Goal: Navigation & Orientation: Find specific page/section

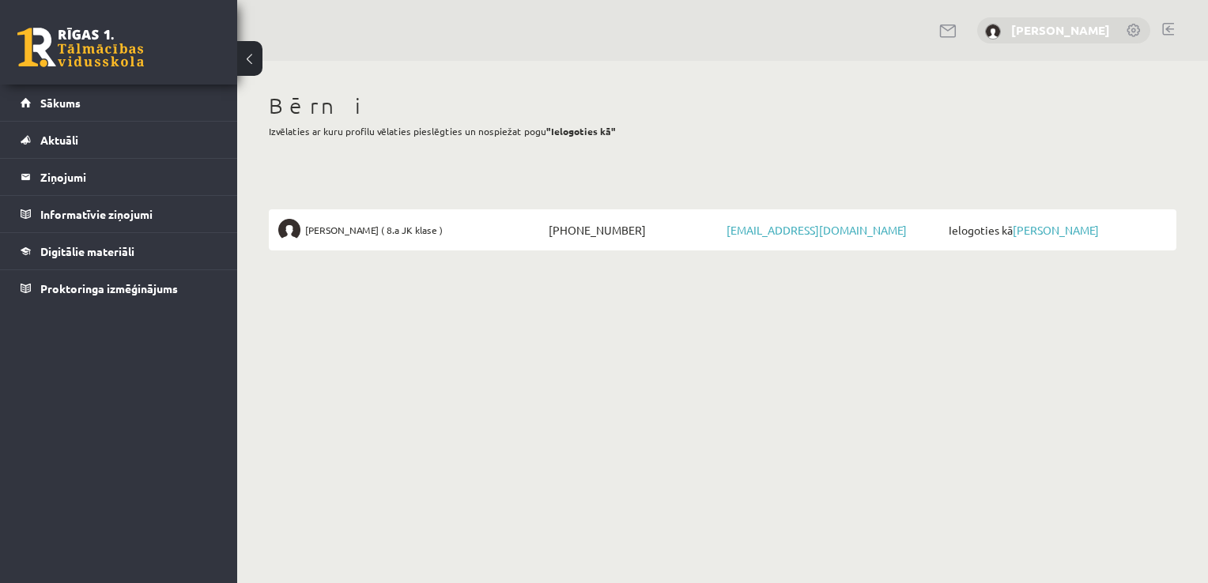
click at [1065, 27] on link "[PERSON_NAME]" at bounding box center [1060, 30] width 99 height 16
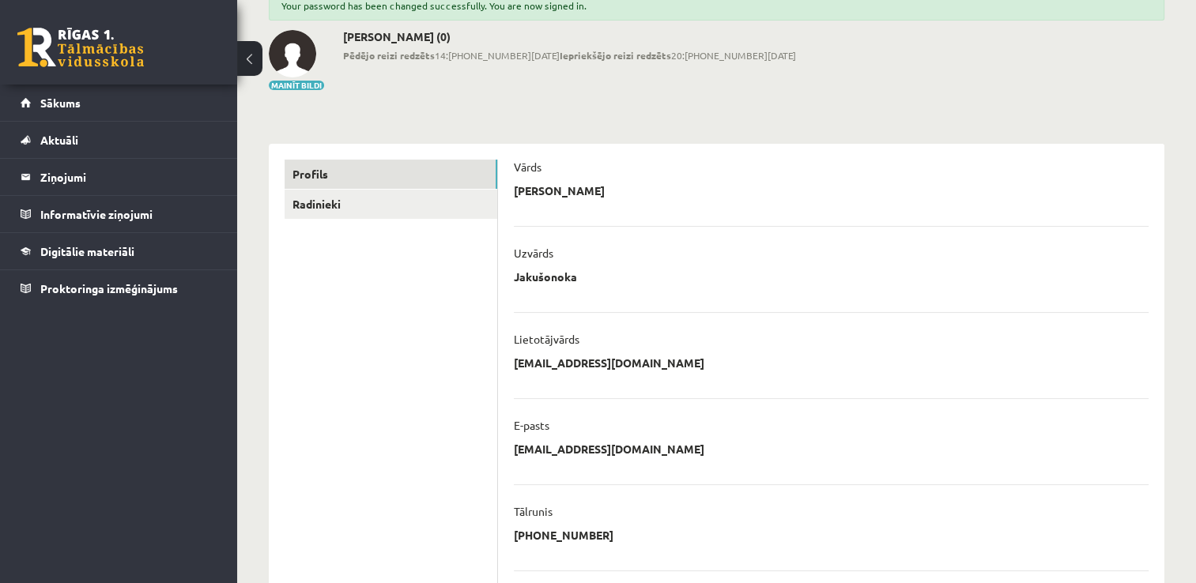
scroll to position [79, 0]
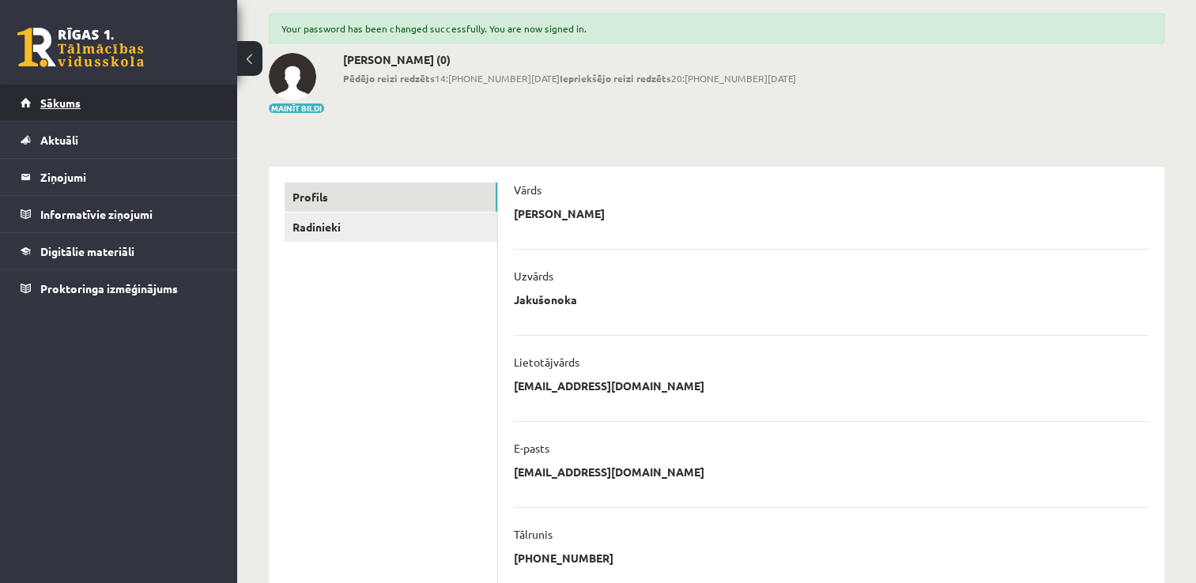
click at [54, 106] on span "Sākums" at bounding box center [60, 103] width 40 height 14
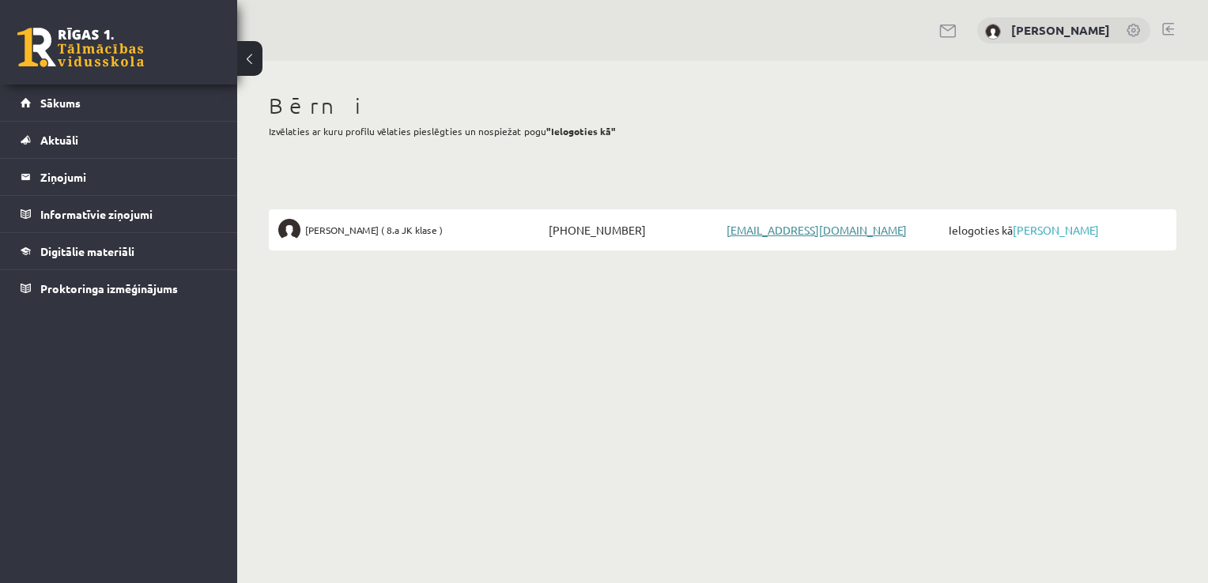
click at [785, 235] on link "[EMAIL_ADDRESS][DOMAIN_NAME]" at bounding box center [816, 230] width 180 height 14
drag, startPoint x: 840, startPoint y: 393, endPoint x: 737, endPoint y: 368, distance: 106.4
click at [840, 393] on body "0 Dāvanas 0 mP 0 xp Anita Jakušonoka Sākums Aktuāli Kā mācīties eSKOLĀ Kontakti…" at bounding box center [604, 291] width 1208 height 583
click at [104, 212] on legend "Informatīvie ziņojumi 0" at bounding box center [128, 214] width 177 height 36
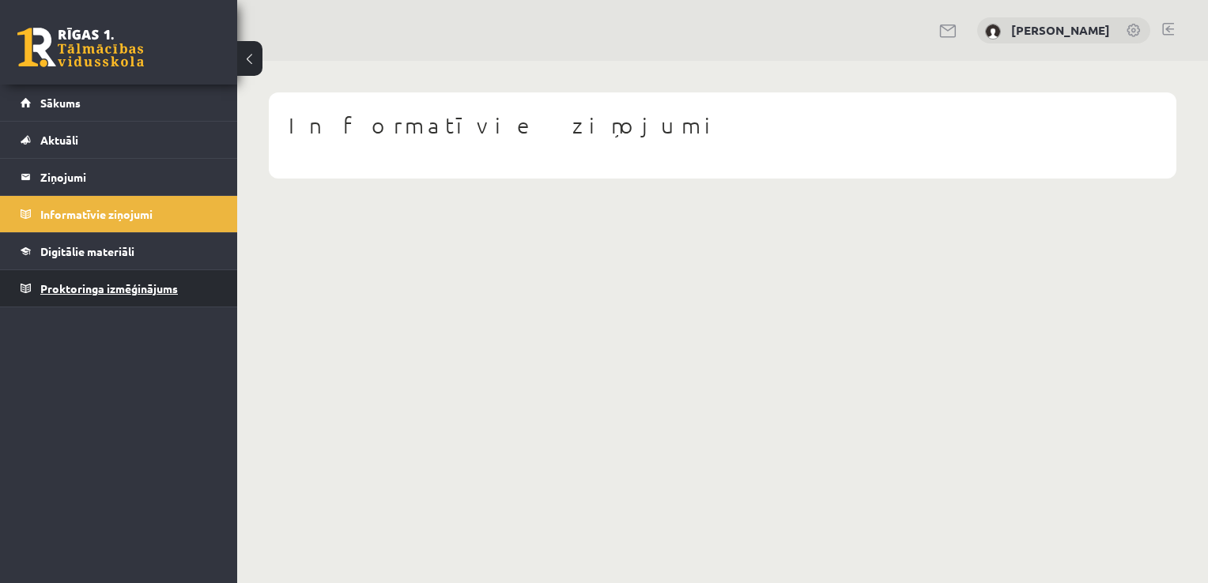
click at [101, 284] on span "Proktoringa izmēģinājums" at bounding box center [109, 288] width 138 height 14
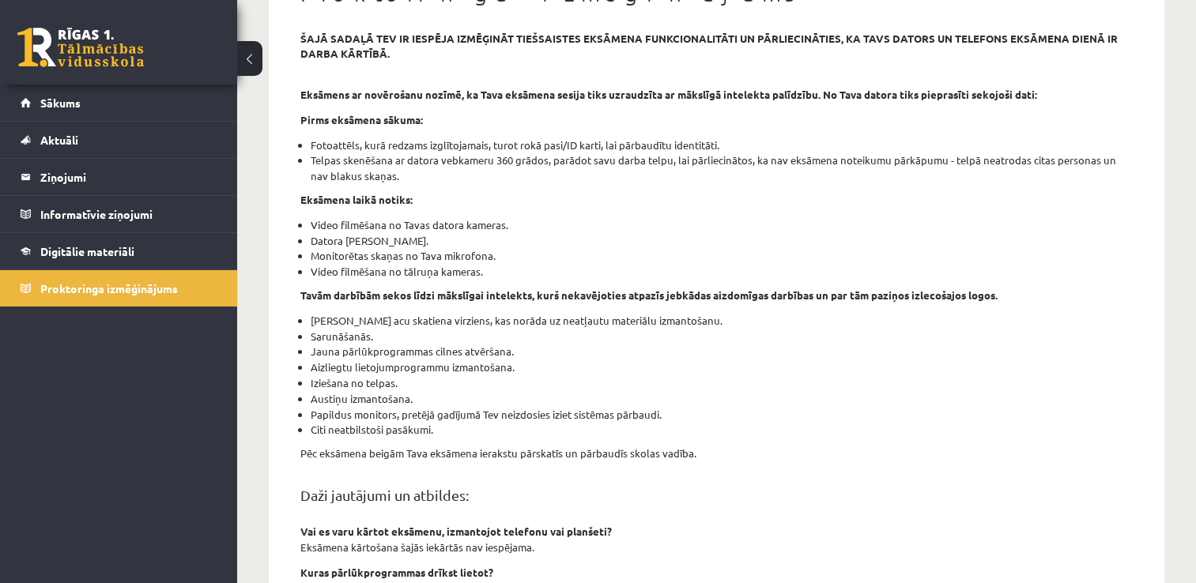
scroll to position [316, 0]
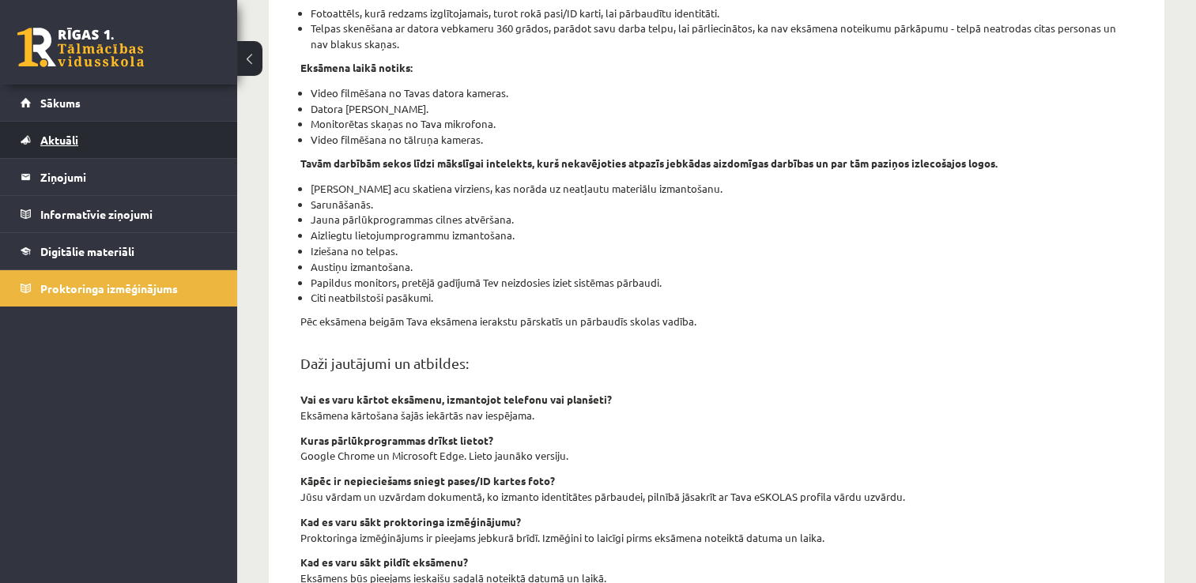
click at [85, 134] on link "Aktuāli" at bounding box center [119, 140] width 197 height 36
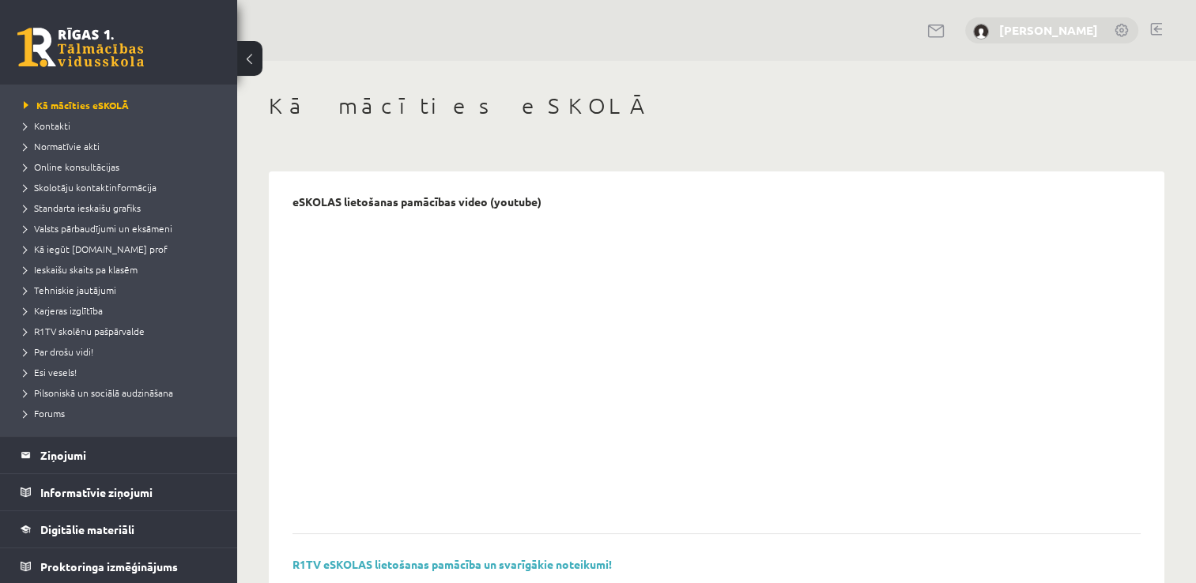
click at [1016, 27] on link "[PERSON_NAME]" at bounding box center [1048, 30] width 99 height 16
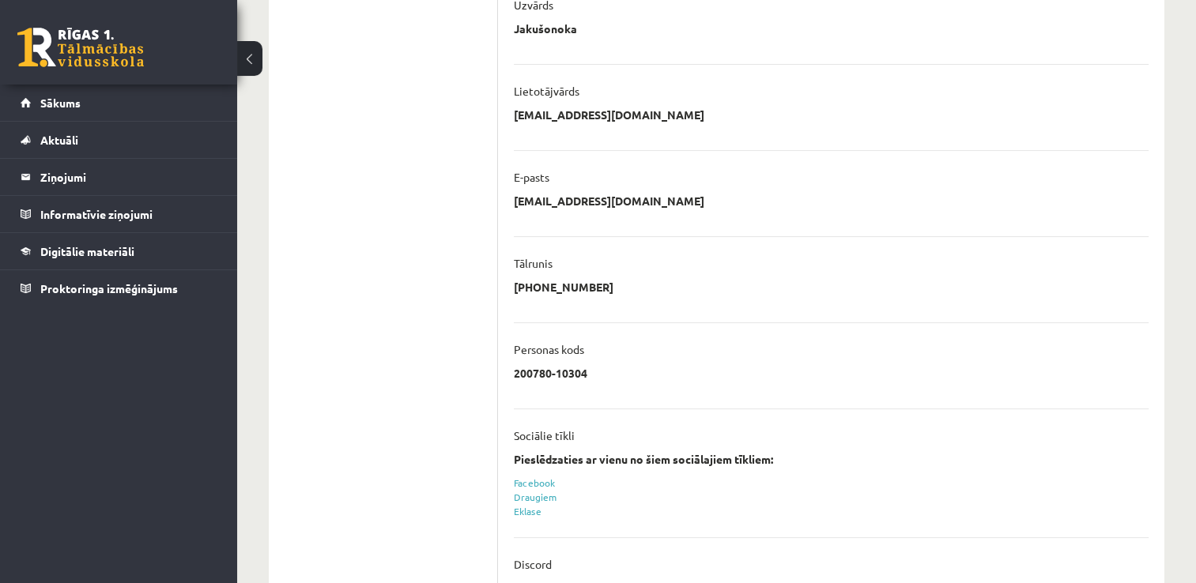
scroll to position [158, 0]
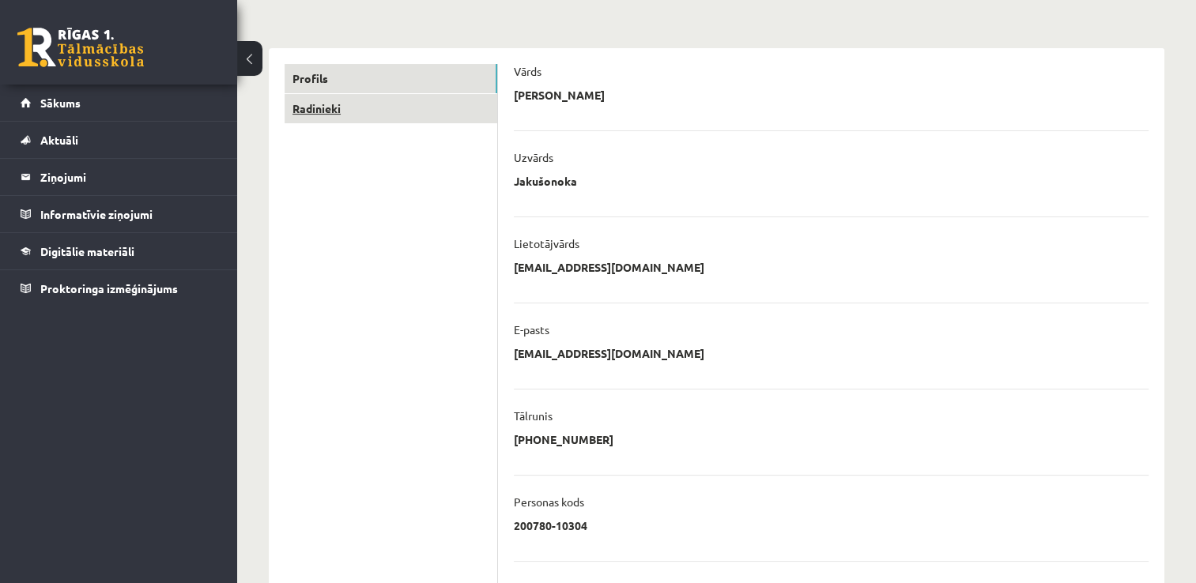
click at [307, 111] on link "Radinieki" at bounding box center [391, 108] width 213 height 29
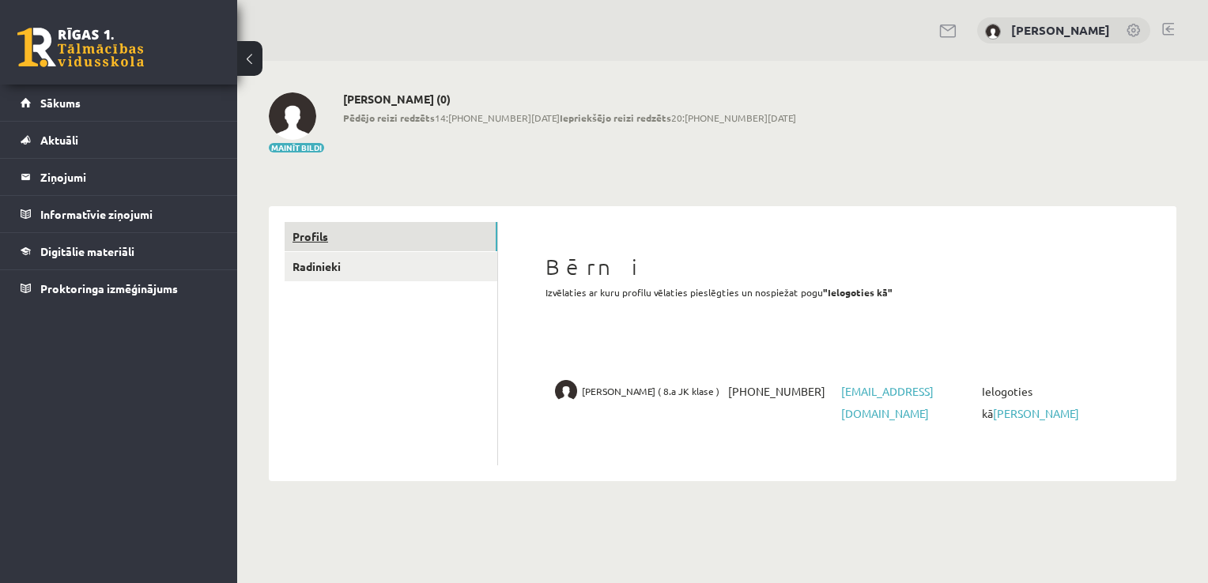
click at [332, 235] on link "Profils" at bounding box center [391, 236] width 213 height 29
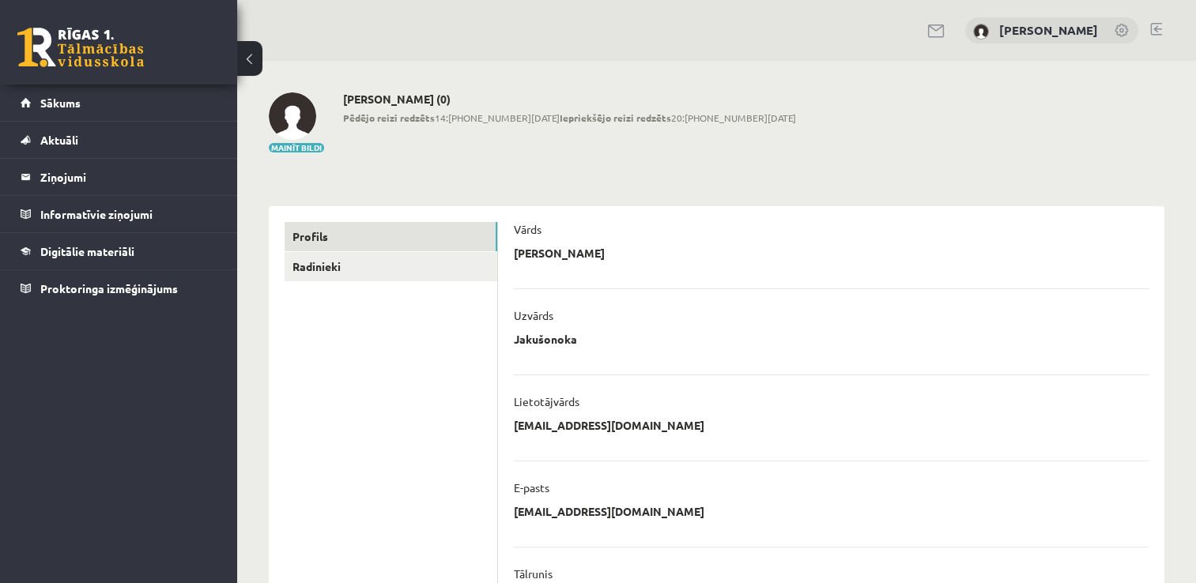
click at [250, 61] on button at bounding box center [249, 58] width 25 height 35
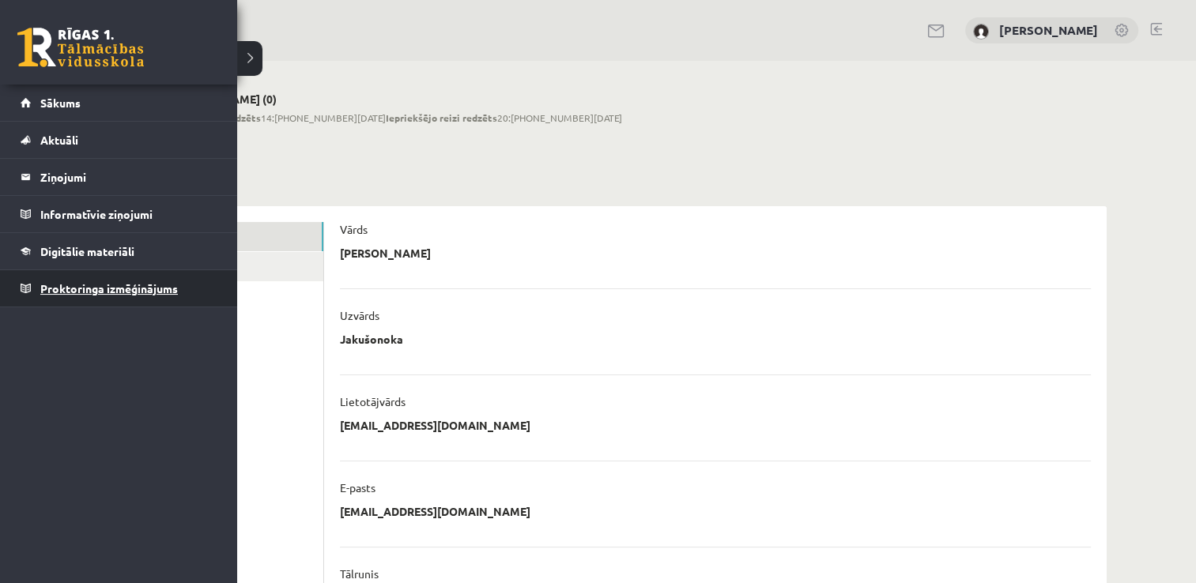
click at [78, 289] on span "Proktoringa izmēģinājums" at bounding box center [109, 288] width 138 height 14
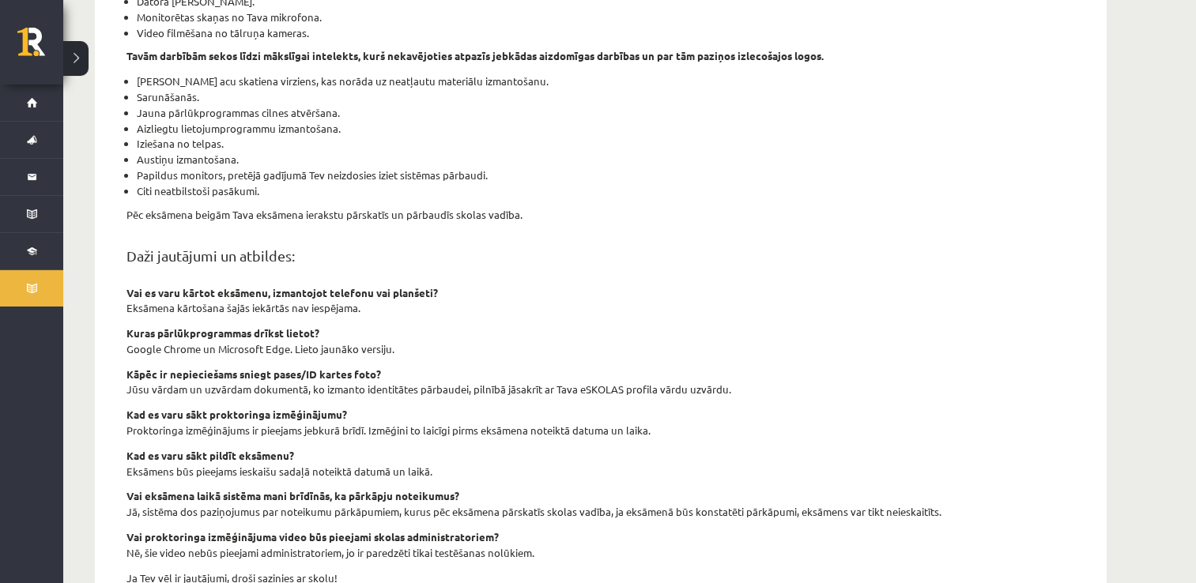
scroll to position [271, 0]
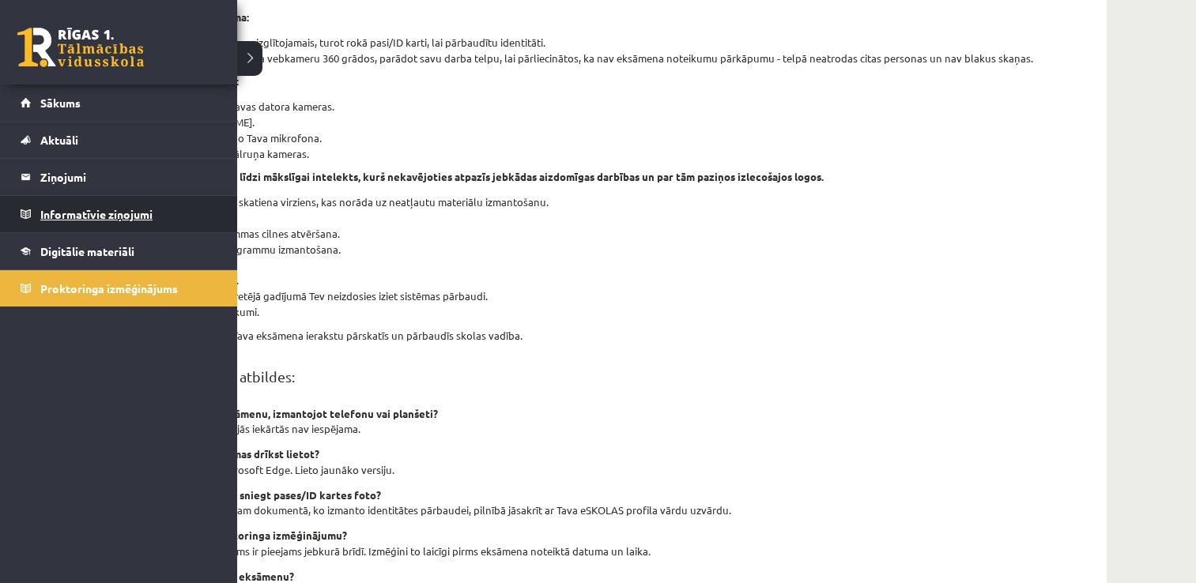
click at [63, 209] on legend "Informatīvie ziņojumi 0" at bounding box center [128, 214] width 177 height 36
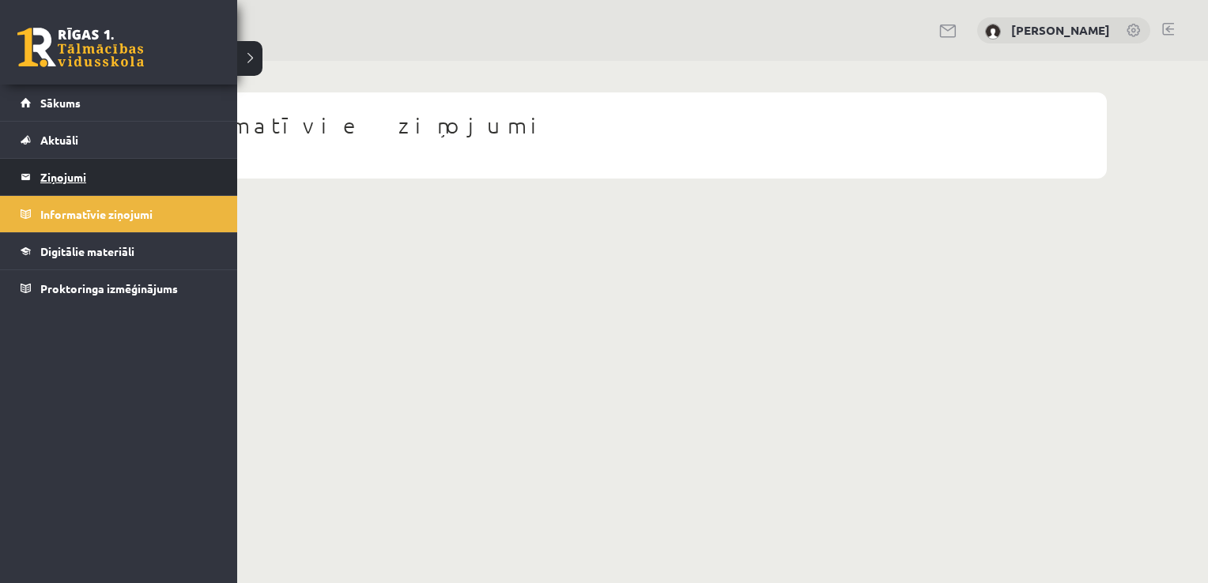
click at [73, 172] on legend "Ziņojumi 0" at bounding box center [128, 177] width 177 height 36
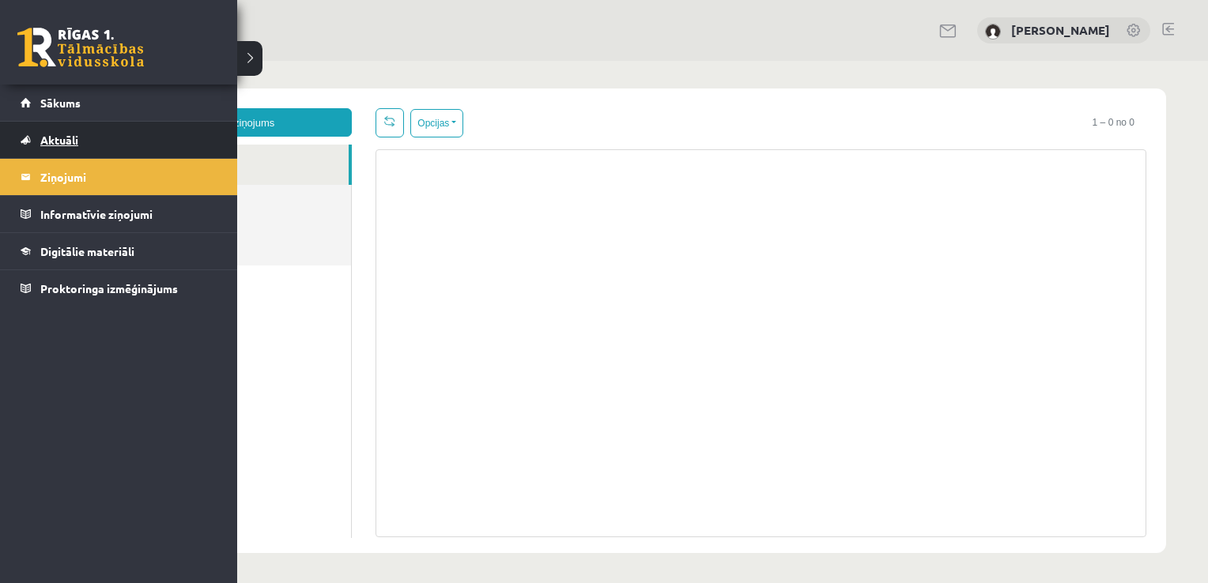
click at [74, 142] on span "Aktuāli" at bounding box center [59, 140] width 38 height 14
